Goal: Task Accomplishment & Management: Manage account settings

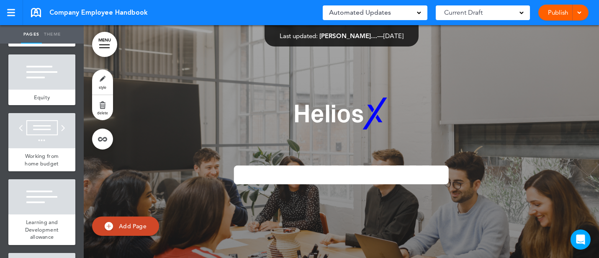
scroll to position [2695, 0]
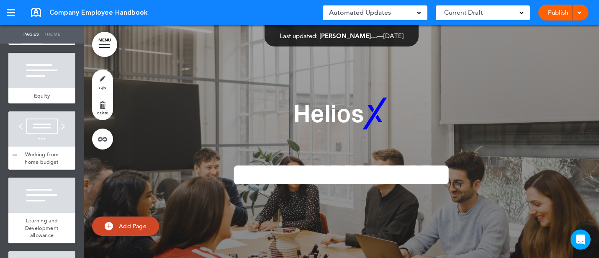
click at [48, 111] on div at bounding box center [41, 128] width 67 height 35
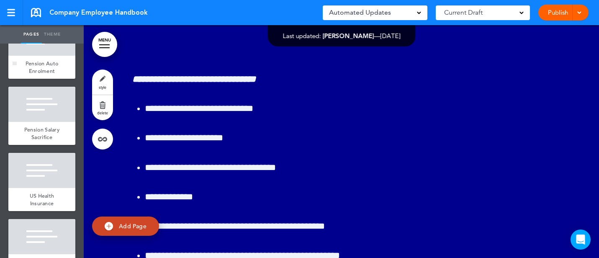
scroll to position [2487, 0]
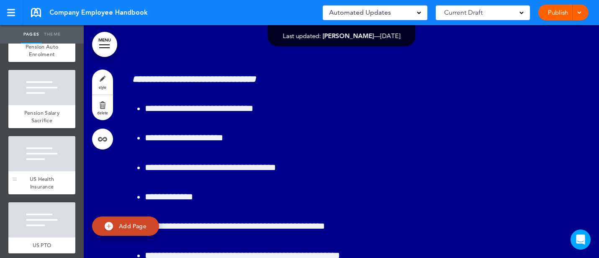
click at [46, 171] on div "US Health Insurance" at bounding box center [41, 182] width 67 height 23
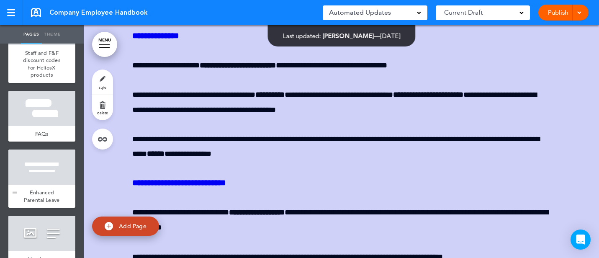
scroll to position [2938, 0]
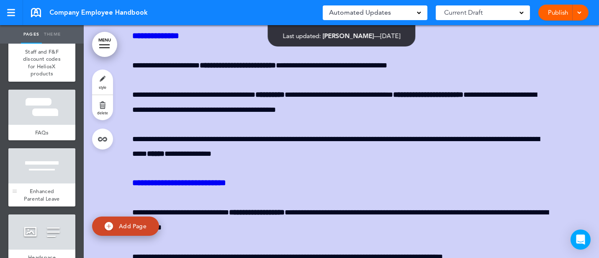
click at [53, 148] on div at bounding box center [41, 165] width 67 height 35
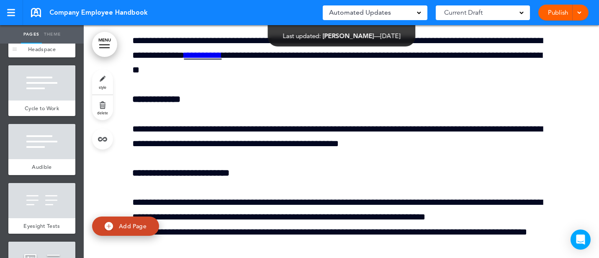
scroll to position [3154, 0]
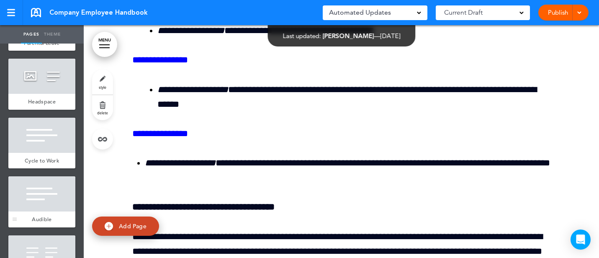
scroll to position [3106, 0]
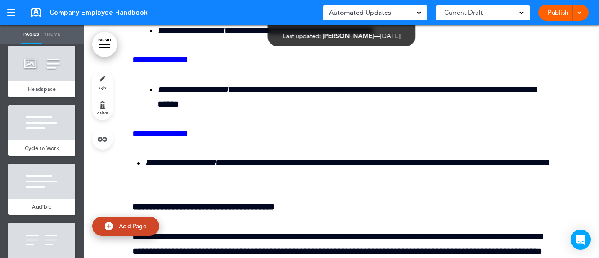
click at [45, 223] on div at bounding box center [41, 240] width 67 height 35
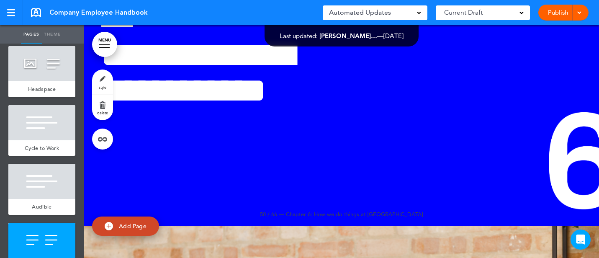
scroll to position [3184, 0]
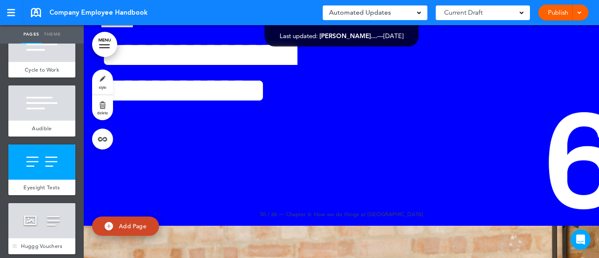
click at [50, 203] on div at bounding box center [41, 220] width 67 height 35
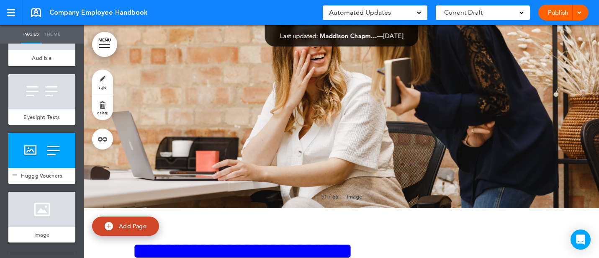
scroll to position [3255, 0]
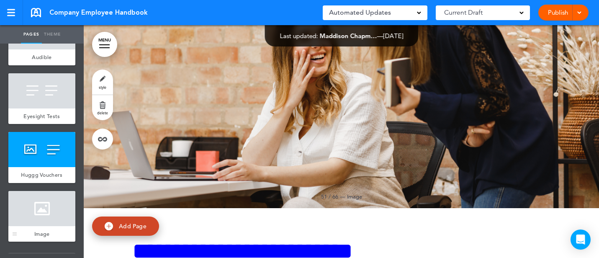
click at [50, 191] on div at bounding box center [41, 208] width 67 height 35
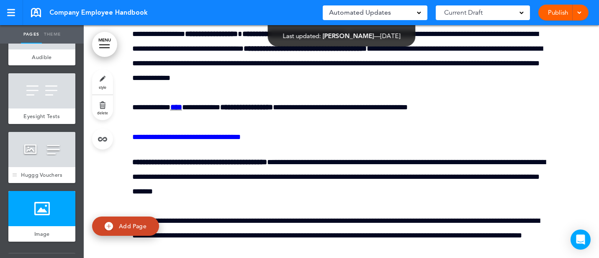
click at [57, 132] on div at bounding box center [41, 149] width 67 height 35
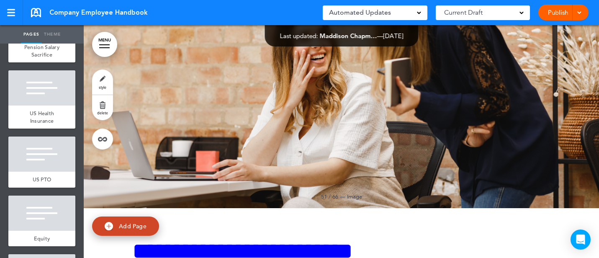
scroll to position [2553, 0]
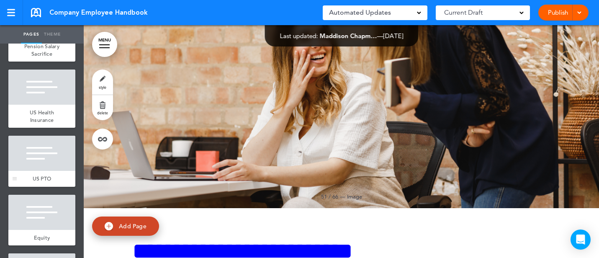
click at [50, 136] on div at bounding box center [41, 153] width 67 height 35
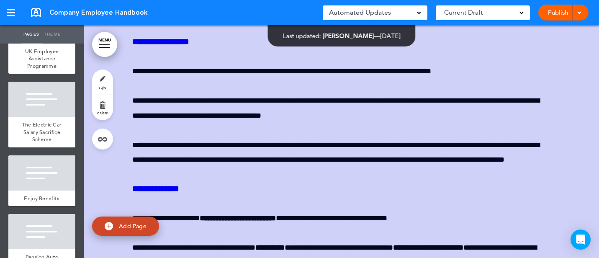
scroll to position [2278, 0]
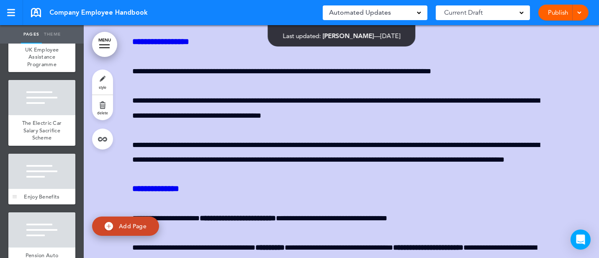
click at [44, 154] on div at bounding box center [41, 171] width 67 height 35
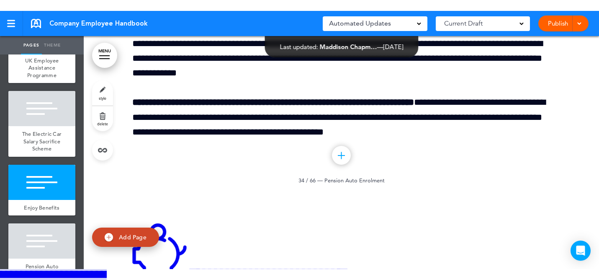
scroll to position [19587, 0]
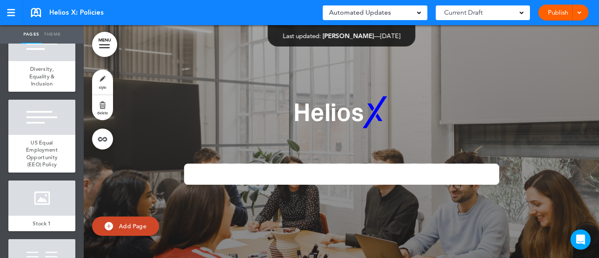
scroll to position [430, 0]
click at [45, 157] on span "US Equal Employment Opportunity (EEO) Policy" at bounding box center [42, 153] width 32 height 29
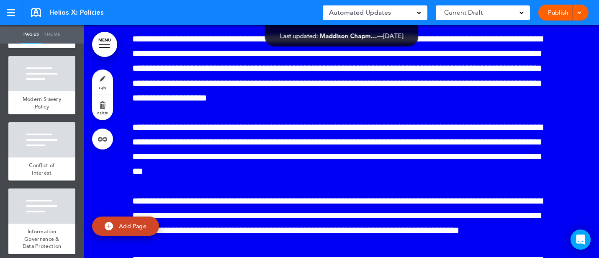
scroll to position [5177, 0]
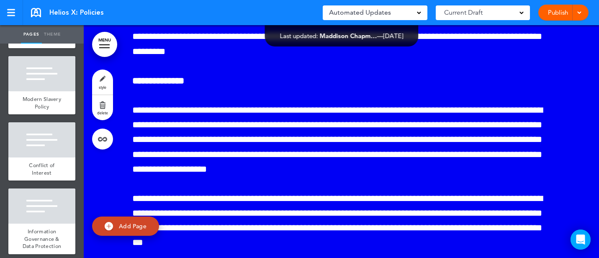
click at [550, 13] on link "Publish" at bounding box center [558, 13] width 26 height 16
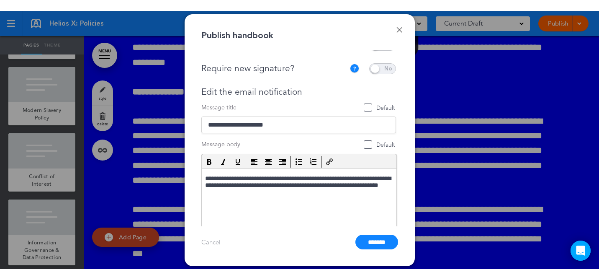
scroll to position [29, 0]
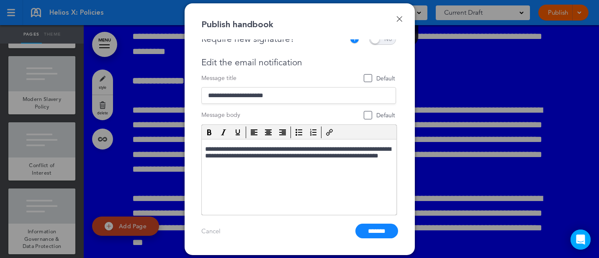
click at [400, 16] on link "Done" at bounding box center [400, 19] width 6 height 6
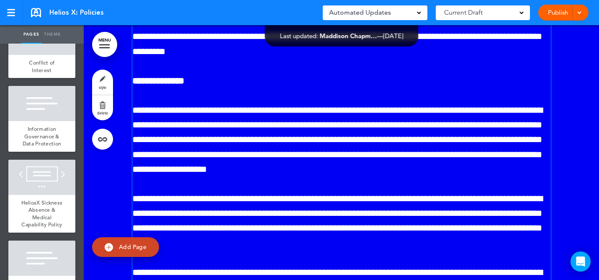
scroll to position [1096, 0]
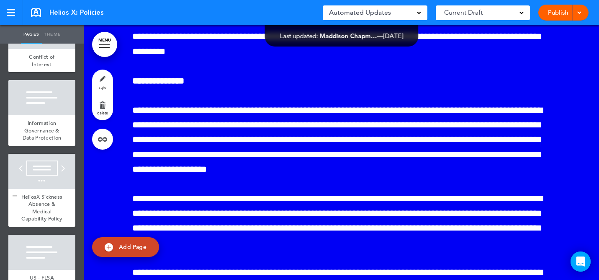
click at [44, 167] on div at bounding box center [41, 171] width 67 height 35
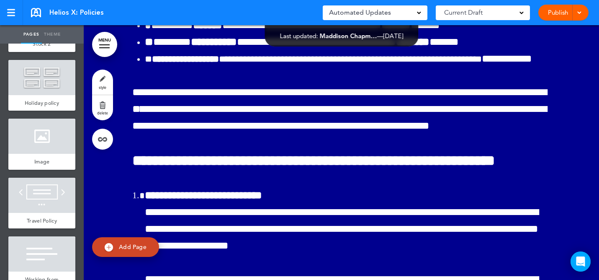
scroll to position [1677, 0]
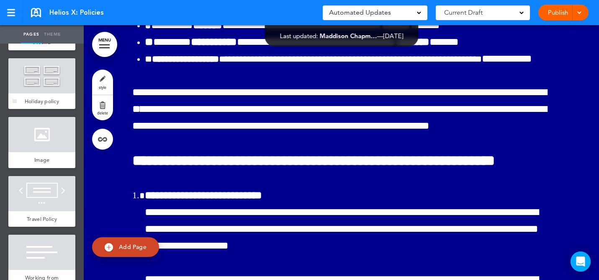
click at [47, 93] on div "Holiday policy" at bounding box center [41, 101] width 67 height 16
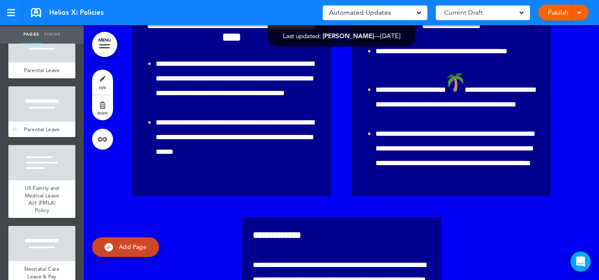
scroll to position [2024, 0]
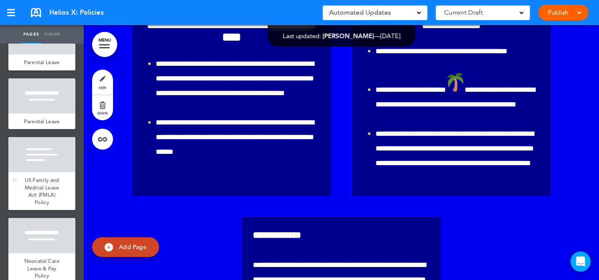
click at [46, 151] on div at bounding box center [41, 154] width 67 height 35
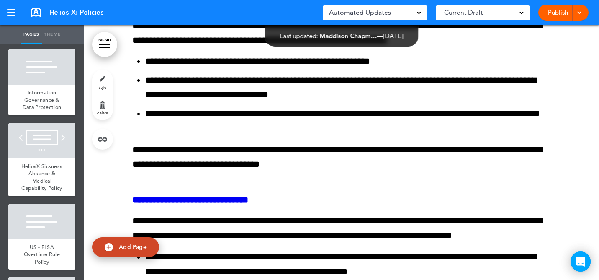
scroll to position [1149, 0]
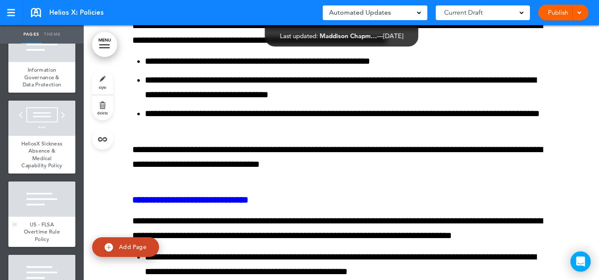
click at [54, 216] on div "US - FLSA Overtime Rule Policy" at bounding box center [41, 231] width 67 height 31
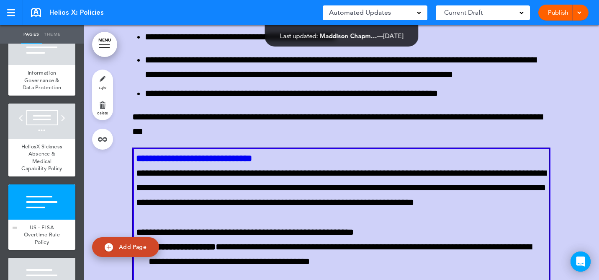
scroll to position [1138, 0]
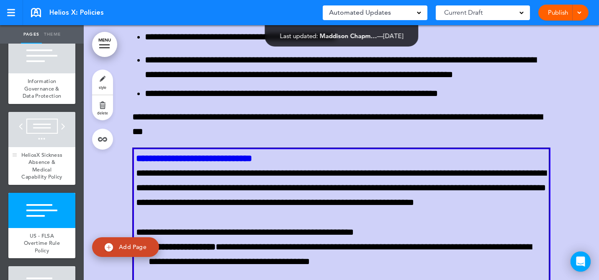
click at [47, 158] on span "HeliosX Sickness Absence & Medical Capability Policy" at bounding box center [41, 165] width 41 height 29
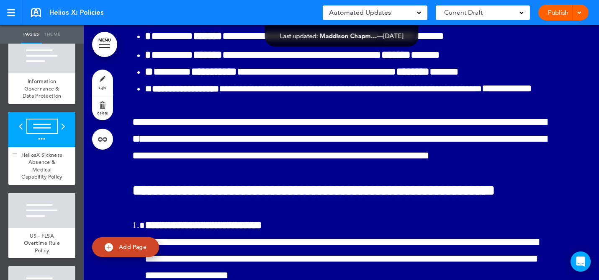
scroll to position [17349, 0]
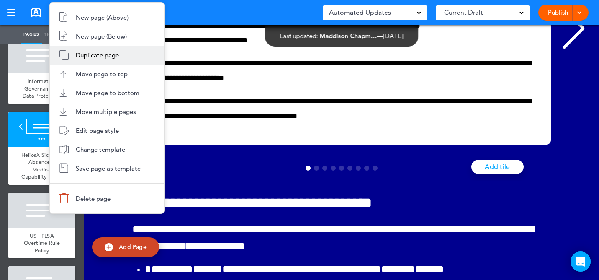
click at [134, 53] on li "Duplicate page" at bounding box center [107, 55] width 114 height 19
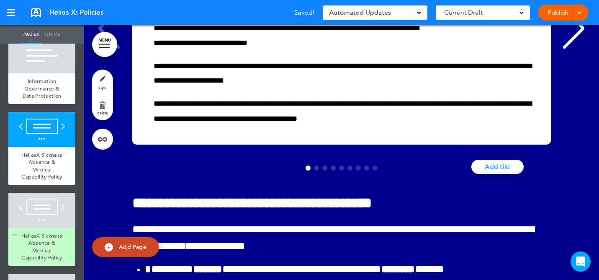
click at [45, 231] on div "HeliosX Sickness Absence & Medical Capability Policy" at bounding box center [41, 247] width 67 height 38
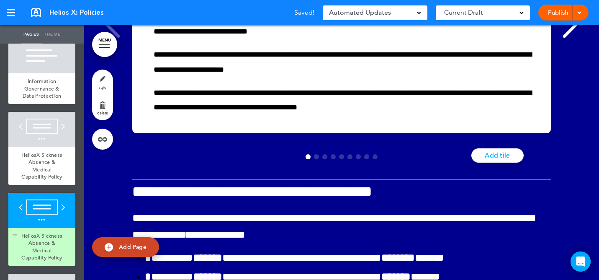
scroll to position [20688, 0]
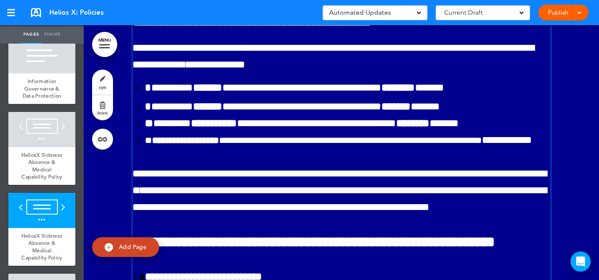
click at [106, 38] on link "MENU" at bounding box center [104, 44] width 25 height 25
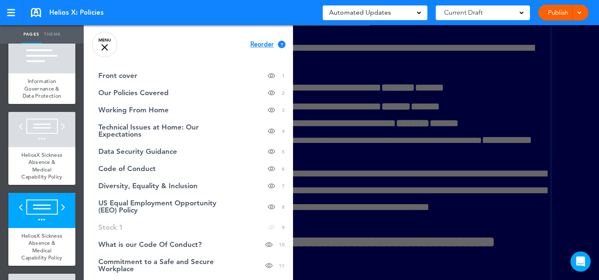
click at [304, 59] on div at bounding box center [383, 140] width 599 height 280
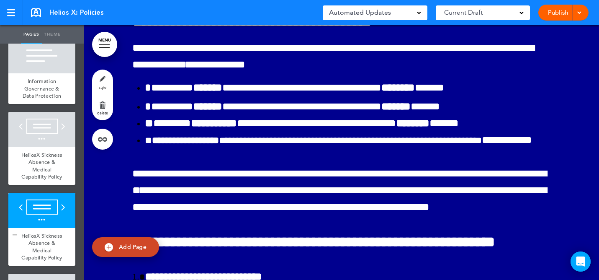
click at [46, 206] on div at bounding box center [41, 210] width 67 height 35
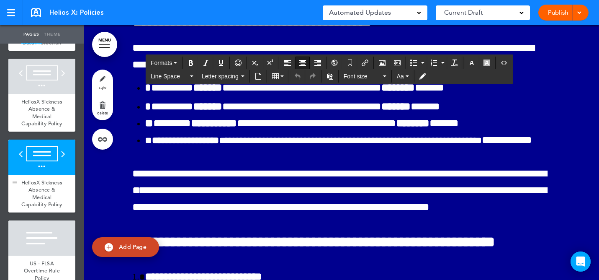
scroll to position [1198, 0]
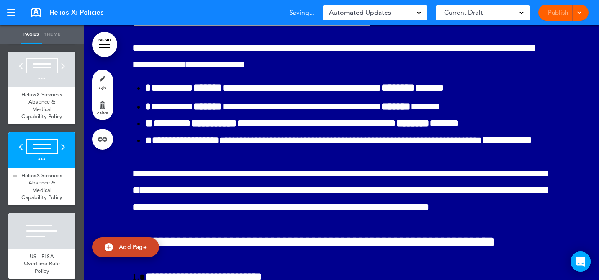
click at [39, 172] on span "HeliosX Sickness Absence & Medical Capability Policy" at bounding box center [41, 186] width 41 height 29
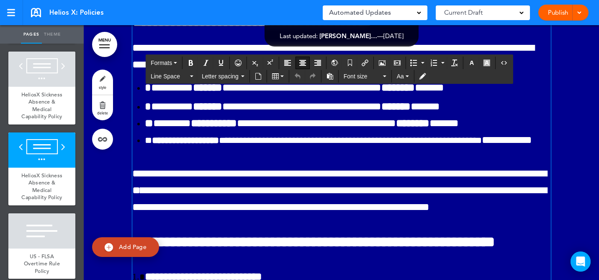
drag, startPoint x: 428, startPoint y: 164, endPoint x: 156, endPoint y: 144, distance: 272.5
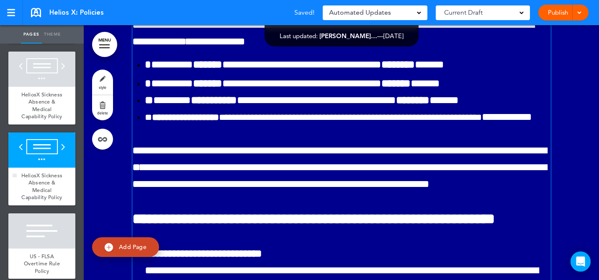
click at [38, 171] on div "HeliosX Sickness Absence & Medical Capability Policy" at bounding box center [41, 186] width 67 height 38
click at [18, 170] on div at bounding box center [14, 168] width 13 height 73
click at [12, 170] on div at bounding box center [14, 168] width 13 height 73
click at [15, 176] on div at bounding box center [15, 176] width 4 height 0
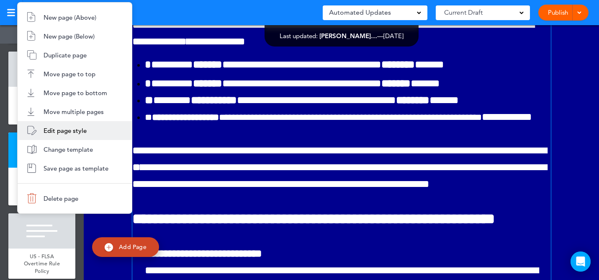
click at [67, 135] on li "Edit page style" at bounding box center [75, 130] width 114 height 19
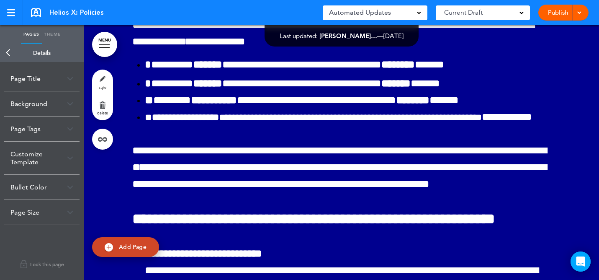
click at [71, 83] on div "Page Title" at bounding box center [41, 78] width 75 height 25
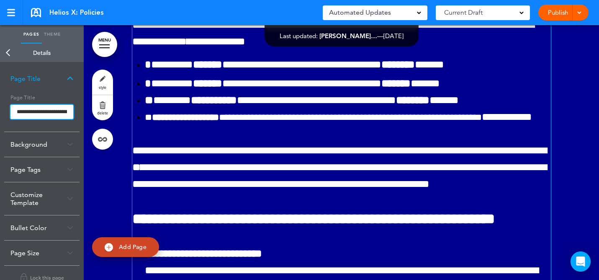
scroll to position [0, 82]
drag, startPoint x: 12, startPoint y: 112, endPoint x: 131, endPoint y: 119, distance: 119.5
click at [131, 119] on div "Pages Theme add page Front cover add page Our Policies Covered add page Working…" at bounding box center [299, 140] width 599 height 280
type input "**********"
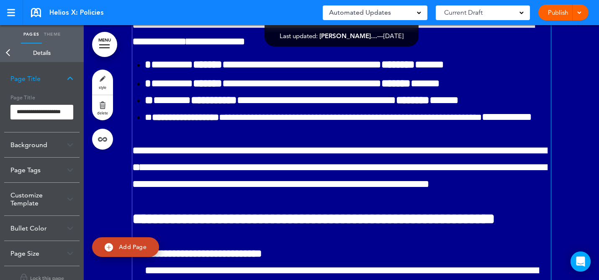
click at [149, 85] on body "Make this page common so it is available in other handbooks. This handbook Prev…" at bounding box center [299, 140] width 599 height 280
click at [67, 145] on img at bounding box center [70, 144] width 6 height 5
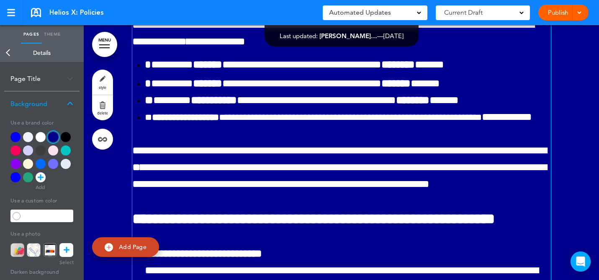
click at [6, 55] on link "Back" at bounding box center [8, 53] width 17 height 18
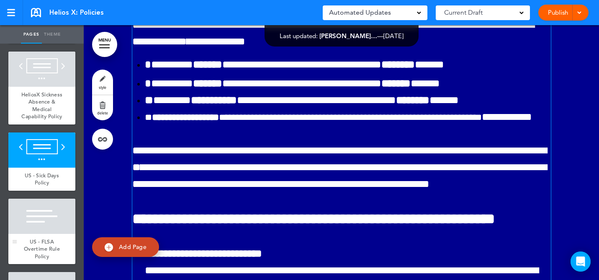
click at [50, 206] on div at bounding box center [41, 215] width 67 height 35
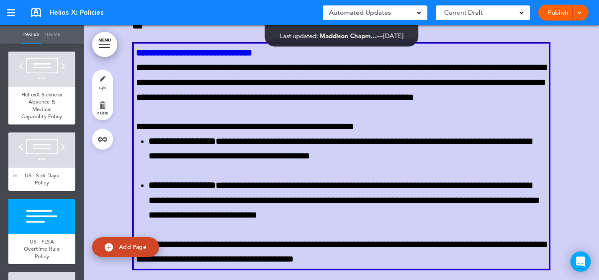
click at [58, 154] on div at bounding box center [41, 149] width 67 height 35
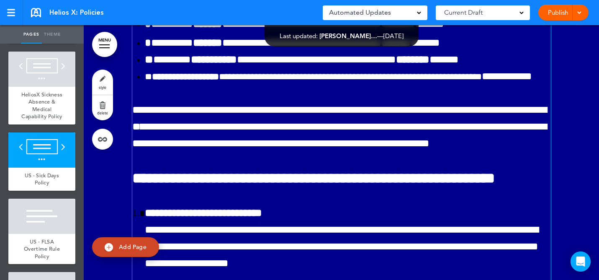
scroll to position [20731, 0]
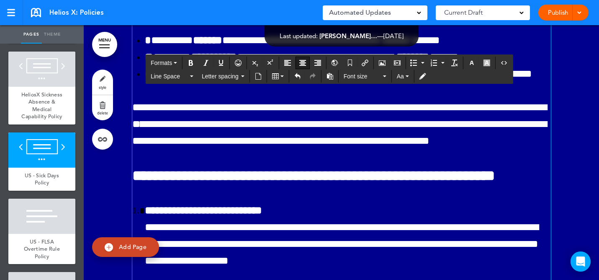
drag, startPoint x: 187, startPoint y: 139, endPoint x: 157, endPoint y: 141, distance: 29.8
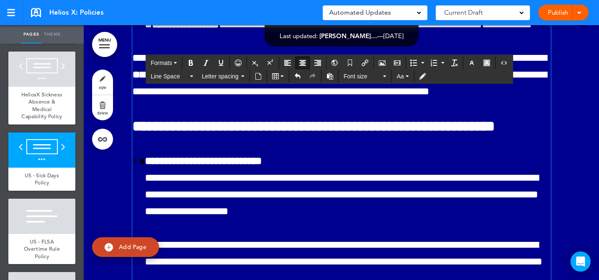
scroll to position [20748, 0]
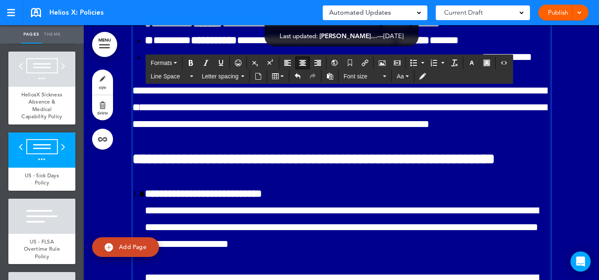
drag, startPoint x: 428, startPoint y: 178, endPoint x: 295, endPoint y: 141, distance: 138.4
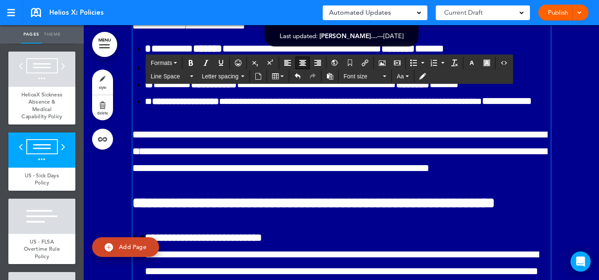
drag, startPoint x: 475, startPoint y: 180, endPoint x: 271, endPoint y: 135, distance: 208.5
click at [471, 65] on icon "button" at bounding box center [472, 62] width 7 height 7
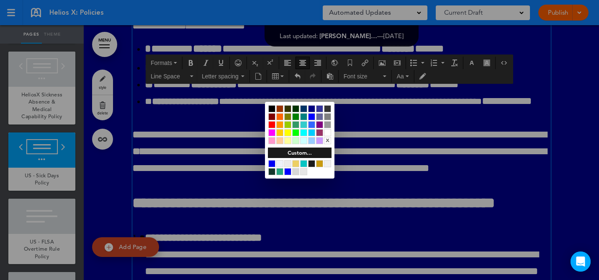
click at [327, 131] on div at bounding box center [327, 132] width 7 height 7
click at [353, 197] on div at bounding box center [299, 140] width 599 height 280
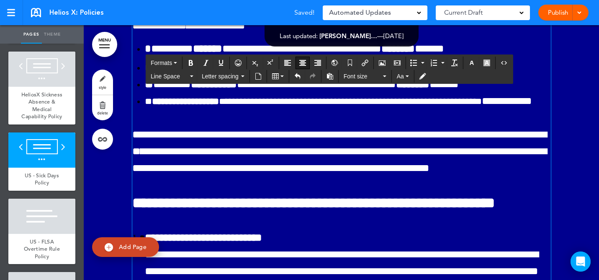
drag, startPoint x: 473, startPoint y: 185, endPoint x: 260, endPoint y: 139, distance: 217.5
click at [475, 62] on icon "button" at bounding box center [472, 62] width 7 height 7
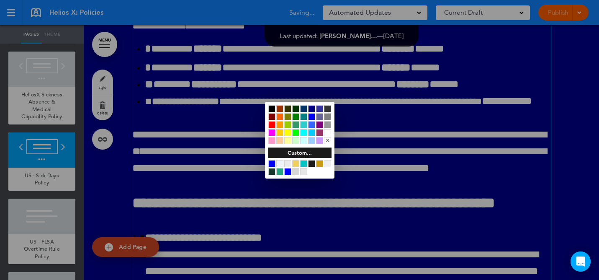
click at [328, 129] on div at bounding box center [327, 132] width 7 height 7
click at [328, 132] on div at bounding box center [327, 132] width 7 height 7
click at [368, 170] on div at bounding box center [299, 140] width 599 height 280
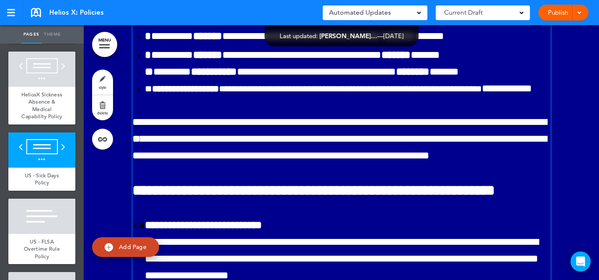
scroll to position [20759, 0]
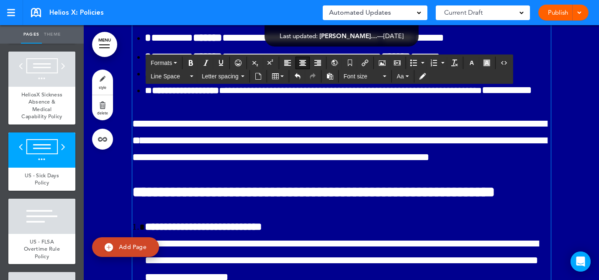
drag, startPoint x: 406, startPoint y: 110, endPoint x: 291, endPoint y: 131, distance: 116.5
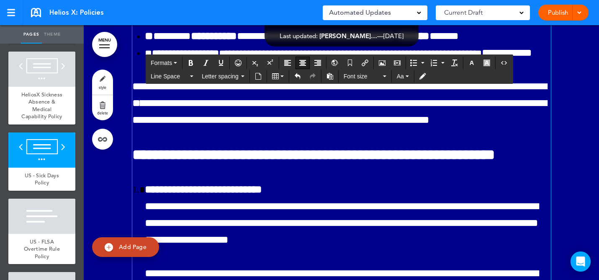
scroll to position [20777, 0]
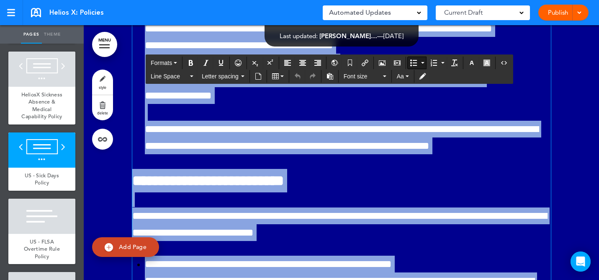
scroll to position [21264, 0]
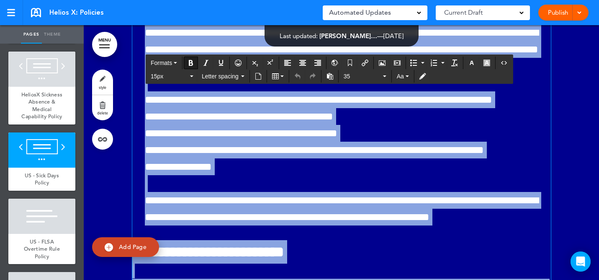
drag, startPoint x: 370, startPoint y: 233, endPoint x: 128, endPoint y: 36, distance: 311.3
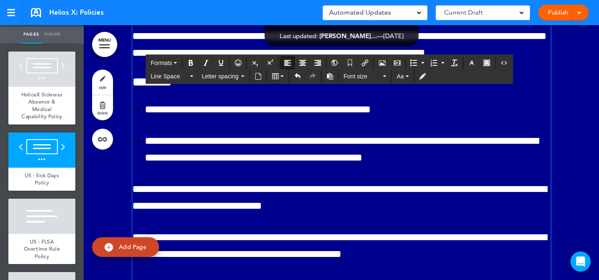
scroll to position [21159, 0]
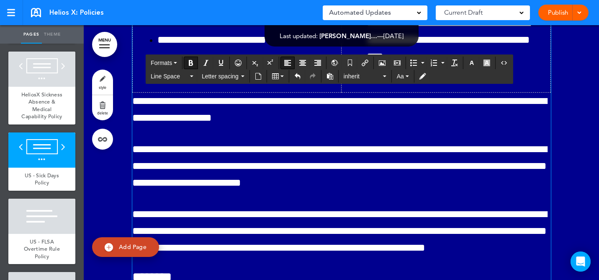
scroll to position [20969, 0]
